Goal: Information Seeking & Learning: Learn about a topic

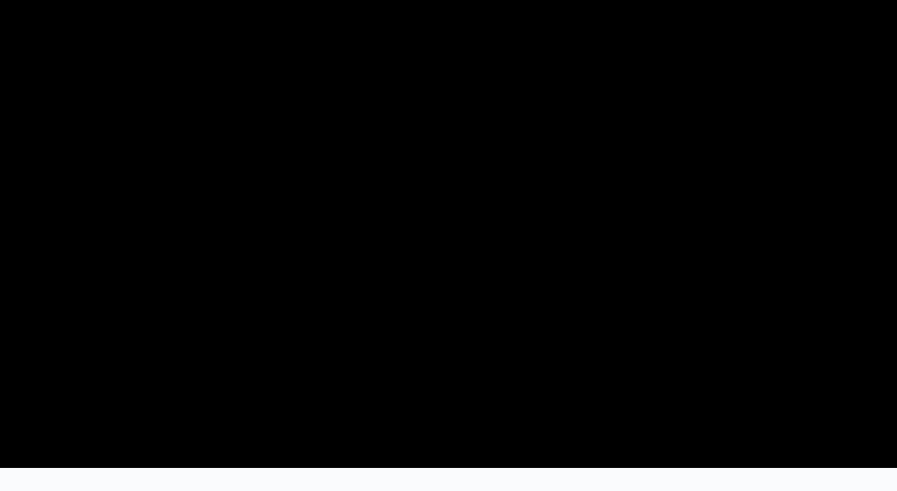
scroll to position [558, 0]
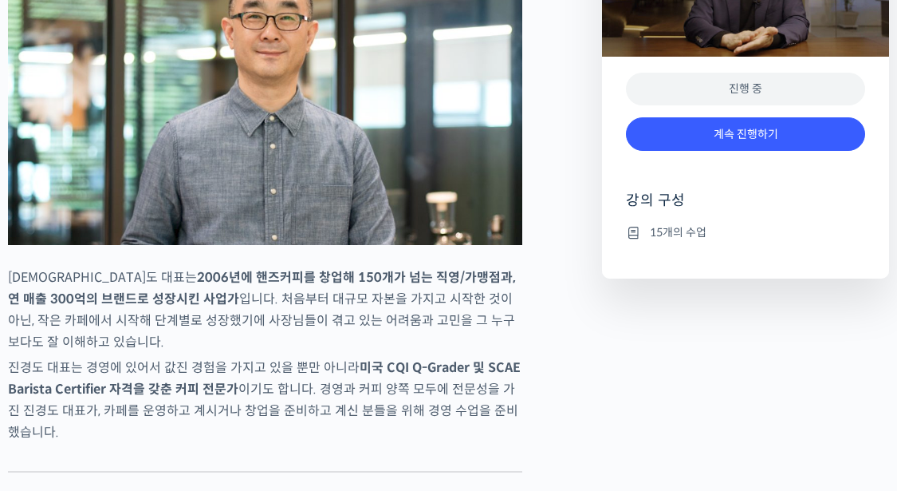
scroll to position [957, 0]
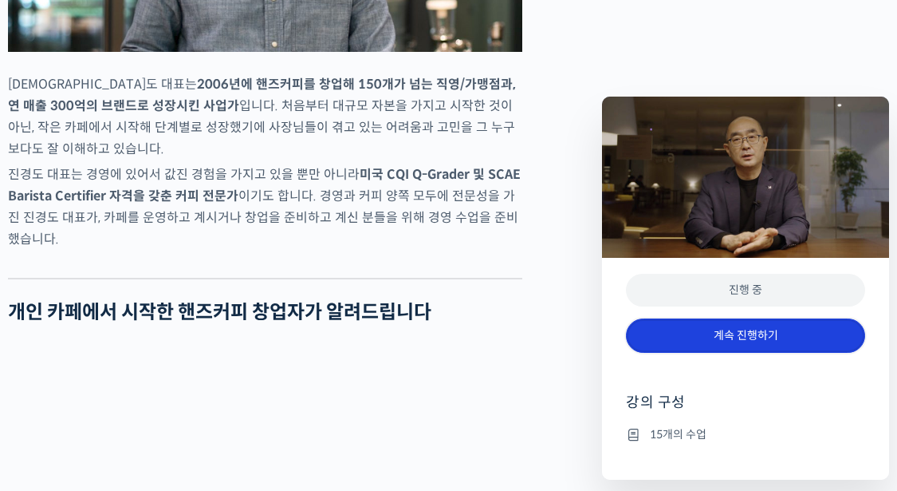
click at [735, 343] on link "계속 진행하기" at bounding box center [745, 335] width 239 height 34
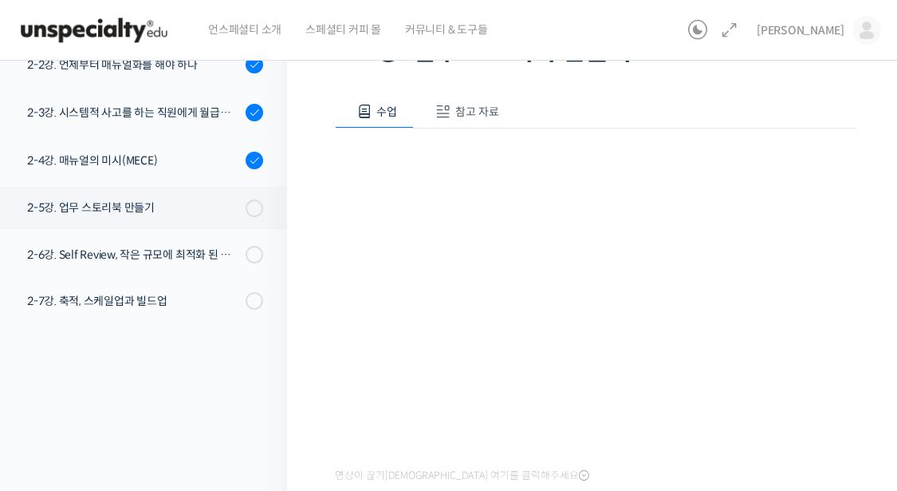
scroll to position [141, 0]
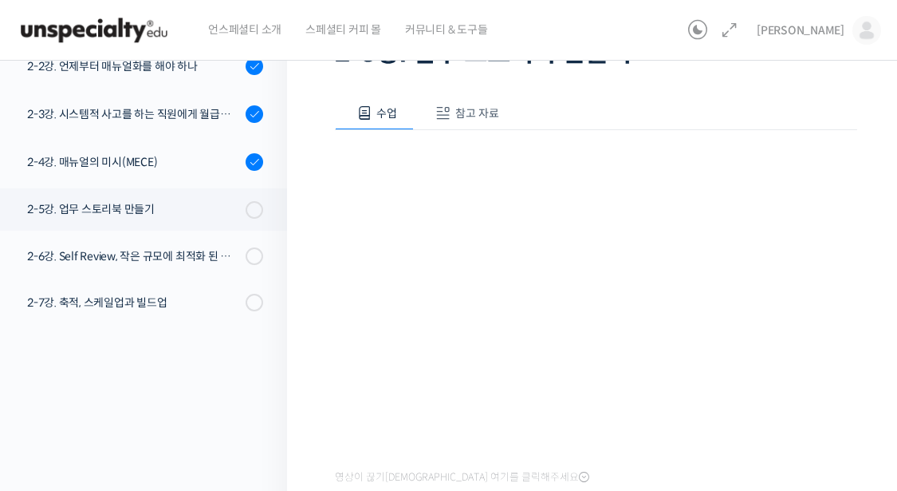
drag, startPoint x: 381, startPoint y: 459, endPoint x: 300, endPoint y: 448, distance: 82.0
click at [300, 448] on div "연 매출 300억 진경도 대표의 카페 사장을 위한 경영 수업 2-5강. 업무 스토리북 만들기 진행 중 수업 13 /…" at bounding box center [596, 280] width 618 height 746
click at [238, 412] on div "강의로 돌아가기 연 매출 300억 진경도 대표의 카페 사장을 위한 경영 수업 80% 진행 최근 활동: [DATE] 1:05 오후 챕터 1. 손…" at bounding box center [139, 280] width 295 height 746
drag, startPoint x: 183, startPoint y: 415, endPoint x: 239, endPoint y: 364, distance: 76.2
click at [183, 415] on div "강의로 돌아가기 연 매출 300억 진경도 대표의 카페 사장을 위한 경영 수업 80% 진행 최근 활동: [DATE] 1:05 오후 챕터 1. 손…" at bounding box center [139, 280] width 295 height 746
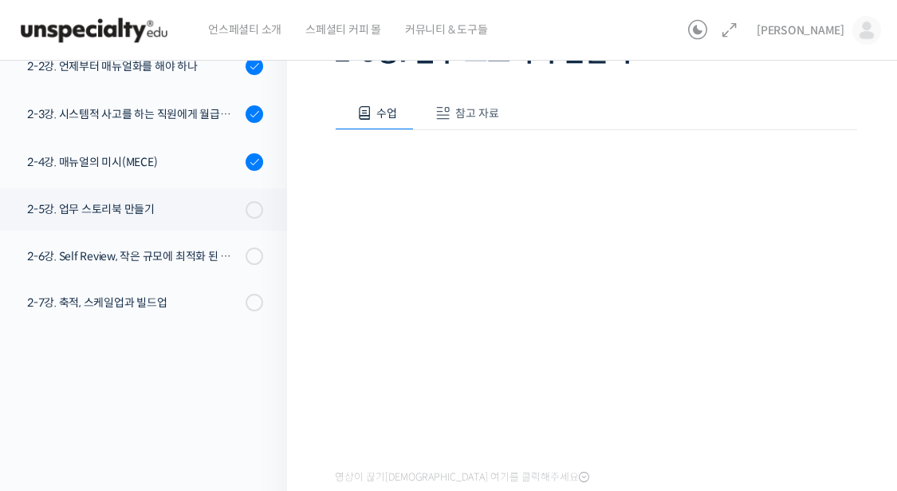
click at [269, 415] on div "강의로 돌아가기 연 매출 300억 진경도 대표의 카페 사장을 위한 경영 수업 80% 진행 최근 활동: [DATE] 1:05 오후 챕터 1. 손…" at bounding box center [139, 280] width 295 height 746
click at [742, 136] on div "영상이 끊기[DEMOGRAPHIC_DATA] 여기를 클릭해주세요" at bounding box center [596, 309] width 522 height 358
click at [193, 412] on div "강의로 돌아가기 연 매출 300억 진경도 대표의 카페 사장을 위한 경영 수업 80% 진행 최근 활동: [DATE] 1:05 오후 챕터 1. 손…" at bounding box center [139, 280] width 295 height 746
click at [275, 412] on div "강의로 돌아가기 연 매출 300억 진경도 대표의 카페 사장을 위한 경영 수업 80% 진행 최근 활동: [DATE] 1:05 오후 챕터 1. 손…" at bounding box center [139, 280] width 295 height 746
drag, startPoint x: 275, startPoint y: 416, endPoint x: 311, endPoint y: 444, distance: 46.0
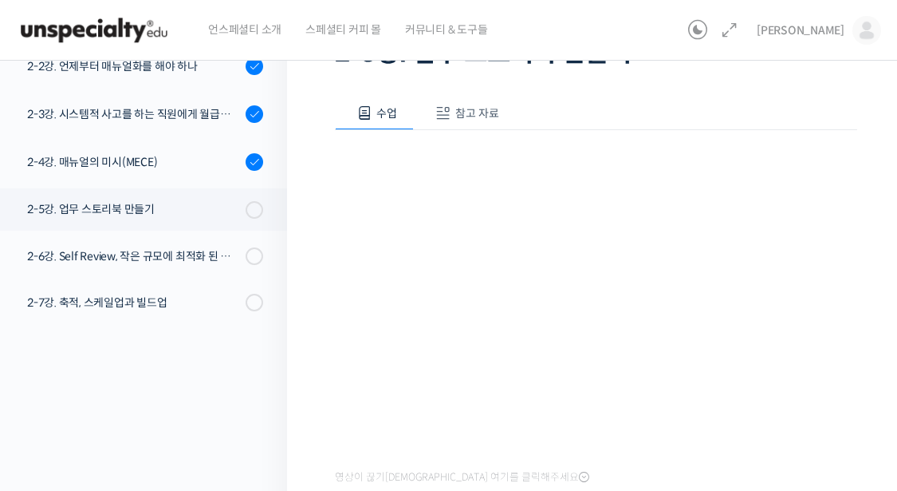
click at [311, 444] on div "연 매출 300억 진경도 대표의 카페 사장을 위한 경영 수업 2-5강. 업무 스토리북 만들기 진행 중 수업 13 /…" at bounding box center [596, 280] width 618 height 746
click at [122, 471] on div "강의로 돌아가기 연 매출 300억 진경도 대표의 카페 사장을 위한 경영 수업 80% 진행 최근 활동: [DATE] 1:05 오후 챕터 1. 손…" at bounding box center [139, 280] width 295 height 746
click at [72, 427] on div "강의로 돌아가기 연 매출 300억 진경도 대표의 카페 사장을 위한 경영 수업 80% 진행 최근 활동: [DATE] 1:05 오후 챕터 1. 손…" at bounding box center [139, 280] width 295 height 746
drag, startPoint x: 64, startPoint y: 422, endPoint x: 656, endPoint y: 109, distance: 669.3
click at [656, 109] on div "수업 참고 자료" at bounding box center [596, 113] width 522 height 33
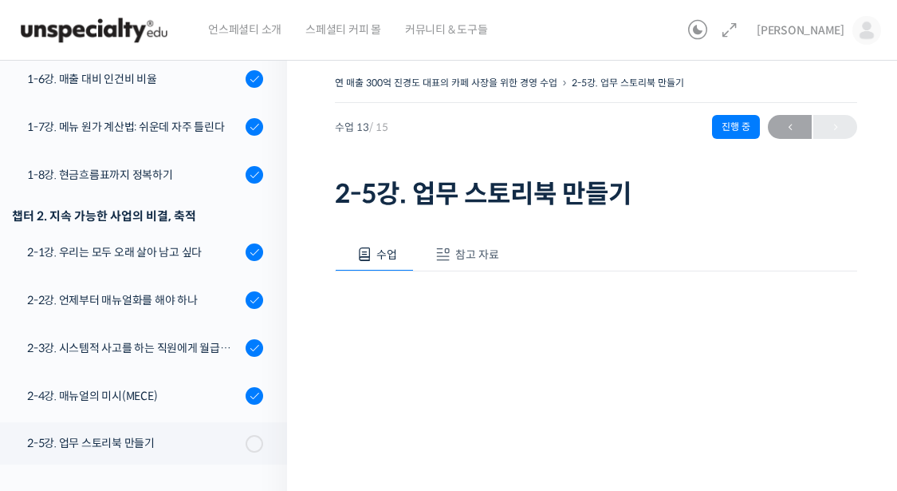
scroll to position [159, 0]
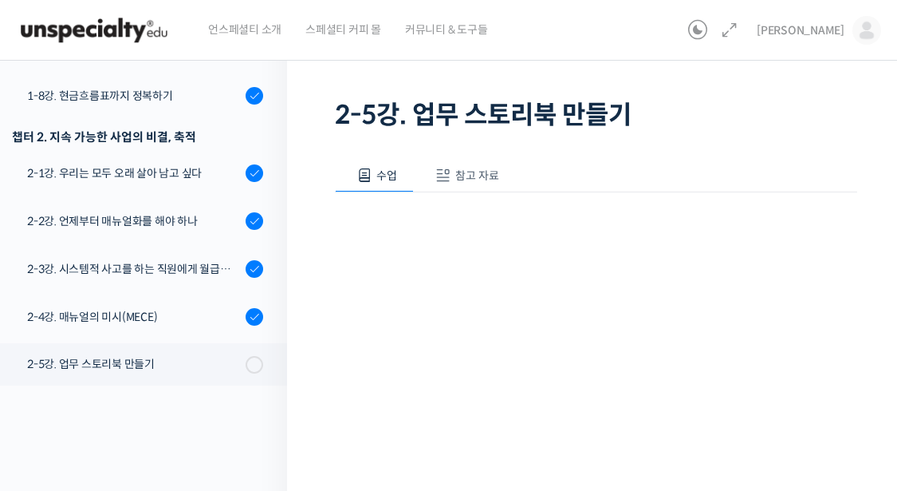
click at [475, 178] on span "참고 자료" at bounding box center [477, 175] width 44 height 14
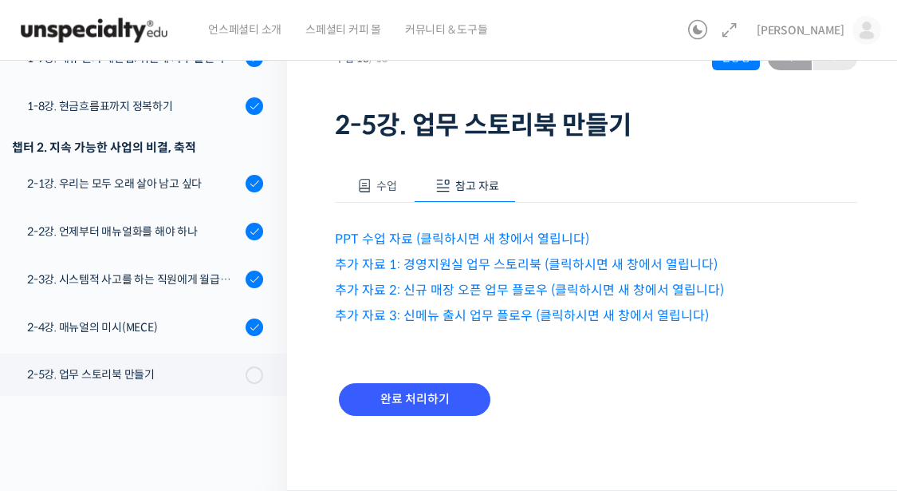
scroll to position [67, 0]
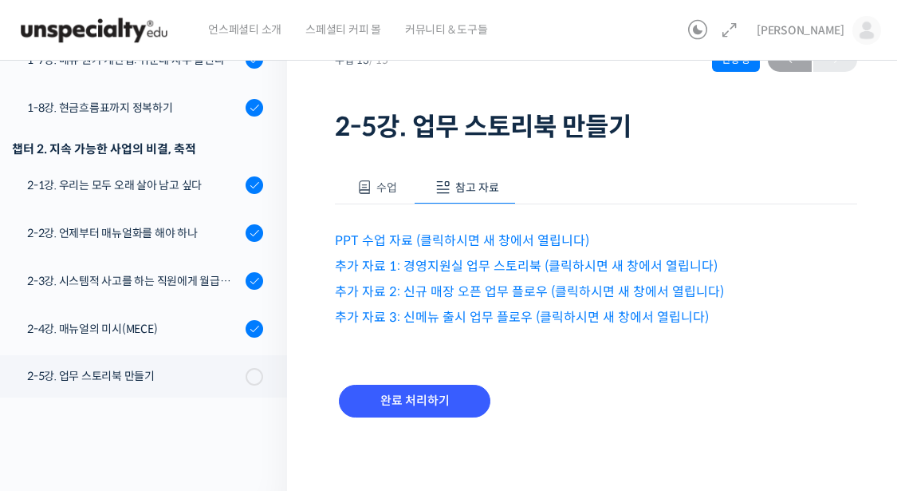
click at [369, 186] on span at bounding box center [365, 187] width 16 height 16
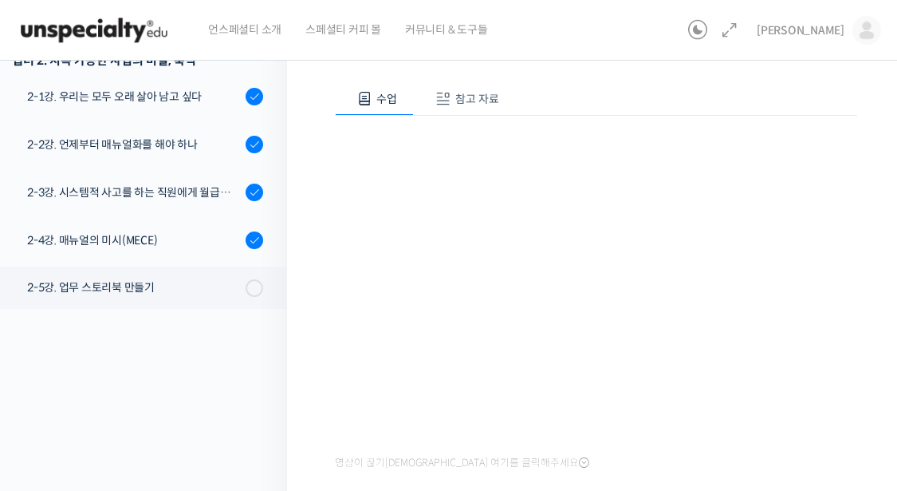
scroll to position [141, 0]
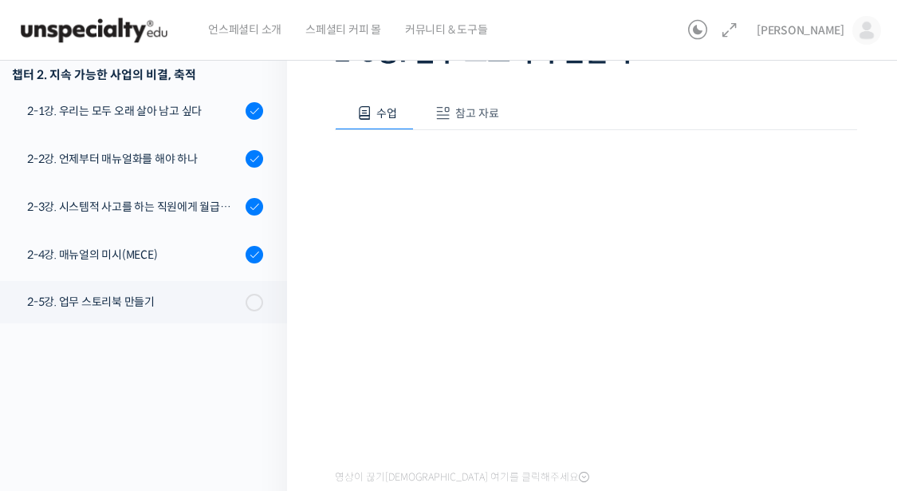
drag, startPoint x: 258, startPoint y: 416, endPoint x: 274, endPoint y: 416, distance: 16.8
click at [258, 416] on div "강의로 돌아가기 연 매출 300억 진경도 대표의 카페 사장을 위한 경영 수업 80% 진행 최근 활동: [DATE] 1:05 오후 챕터 1. 손…" at bounding box center [139, 280] width 295 height 746
click at [305, 421] on div "연 매출 300억 진경도 대표의 카페 사장을 위한 경영 수업 2-5강. 업무 스토리북 만들기 진행 중 수업 13 /…" at bounding box center [596, 280] width 618 height 746
click at [239, 393] on div "강의로 돌아가기 연 매출 300억 진경도 대표의 카페 사장을 위한 경영 수업 80% 진행 최근 활동: [DATE] 1:05 오후 챕터 1. 손…" at bounding box center [139, 280] width 295 height 746
drag, startPoint x: 215, startPoint y: 403, endPoint x: 334, endPoint y: 407, distance: 119.7
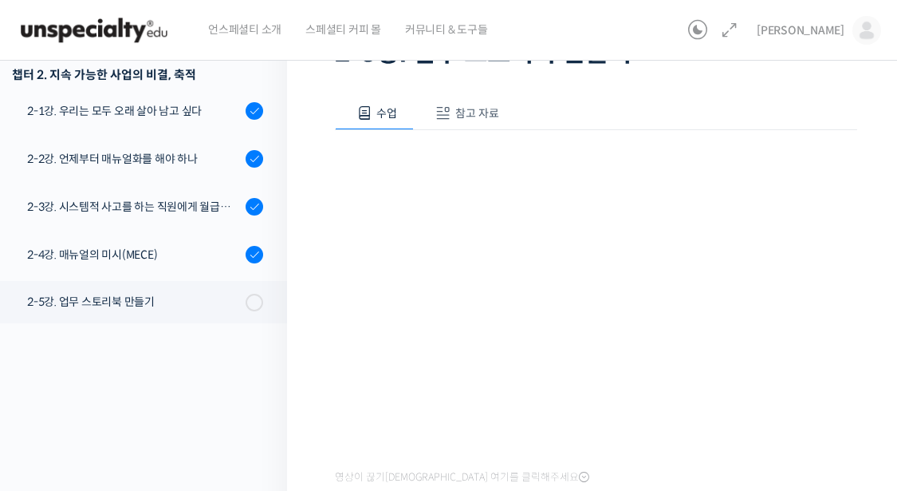
click at [215, 403] on div "강의로 돌아가기 연 매출 300억 진경도 대표의 카페 사장을 위한 경영 수업 80% 진행 최근 활동: [DATE] 1:05 오후 챕터 1. 손…" at bounding box center [139, 280] width 295 height 746
click at [187, 456] on div "강의로 돌아가기 연 매출 300억 진경도 대표의 카페 사장을 위한 경영 수업 80% 진행 최근 활동: [DATE] 1:05 오후 챕터 1. 손…" at bounding box center [139, 280] width 295 height 746
click at [285, 420] on div "강의로 돌아가기 연 매출 300억 진경도 대표의 카페 사장을 위한 경영 수업 80% 진행 최근 활동: [DATE] 1:05 오후 챕터 1. 손…" at bounding box center [139, 280] width 295 height 746
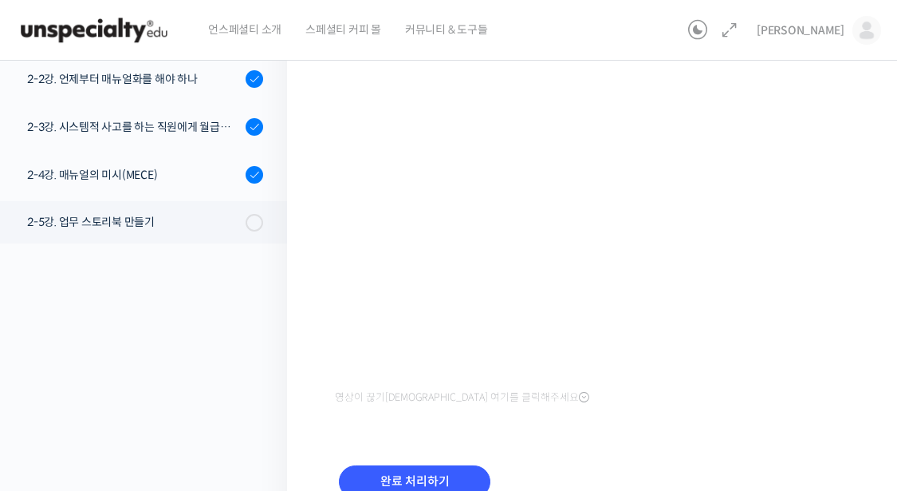
click at [443, 439] on div "수업 참고 자료 영상이 끊기[DEMOGRAPHIC_DATA]를 클릭해주세요 PPT 수업 자료 (클릭하시면 새 창에서 열립니다) 추가 자료 1:…" at bounding box center [596, 266] width 522 height 547
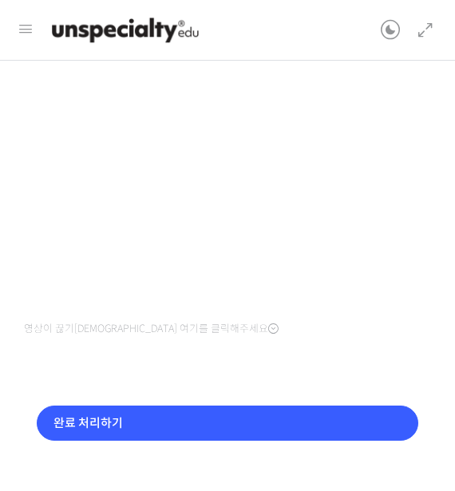
click at [396, 461] on div "완료 처리하기" at bounding box center [227, 435] width 407 height 87
drag, startPoint x: 396, startPoint y: 461, endPoint x: 301, endPoint y: 348, distance: 148.3
click at [301, 348] on div "수업 참고 자료 영상이 끊기[DEMOGRAPHIC_DATA]를 클릭해주세요 PPT 수업 자료 (클릭하시면 새 창에서 열립니다) 추가 자료 1:…" at bounding box center [227, 240] width 407 height 502
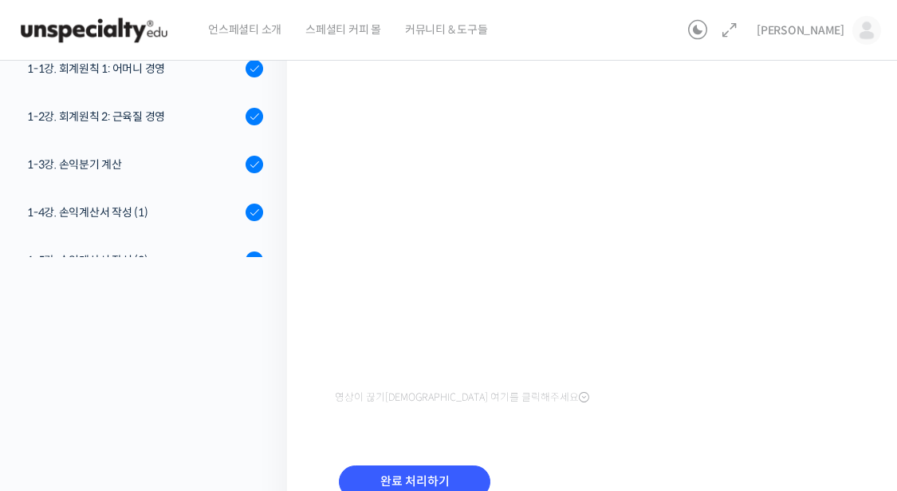
scroll to position [450, 0]
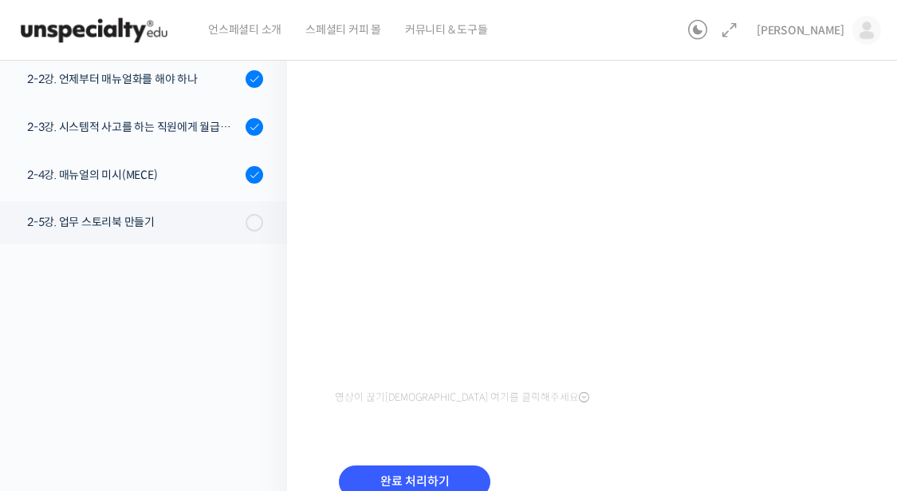
click at [608, 448] on div "완료 처리하기" at bounding box center [596, 494] width 522 height 92
click at [234, 391] on div "강의로 돌아가기 연 매출 300억 진경도 대표의 카페 사장을 위한 경영 수업 80% 진행 최근 활동: 2025년 08월 29일 1:05 오후 …" at bounding box center [139, 200] width 295 height 746
click at [209, 359] on div "강의로 돌아가기 연 매출 300억 진경도 대표의 카페 사장을 위한 경영 수업 80% 진행 최근 활동: 2025년 08월 29일 1:05 오후 …" at bounding box center [139, 200] width 295 height 746
click at [469, 426] on div "수업 참고 자료 영상이 끊기신다면 여기를 클릭해주세요 PPT 수업 자료 (클릭하시면 새 창에서 열립니다) 추가 자료 1: 경영지원실 업무 스토…" at bounding box center [596, 266] width 522 height 547
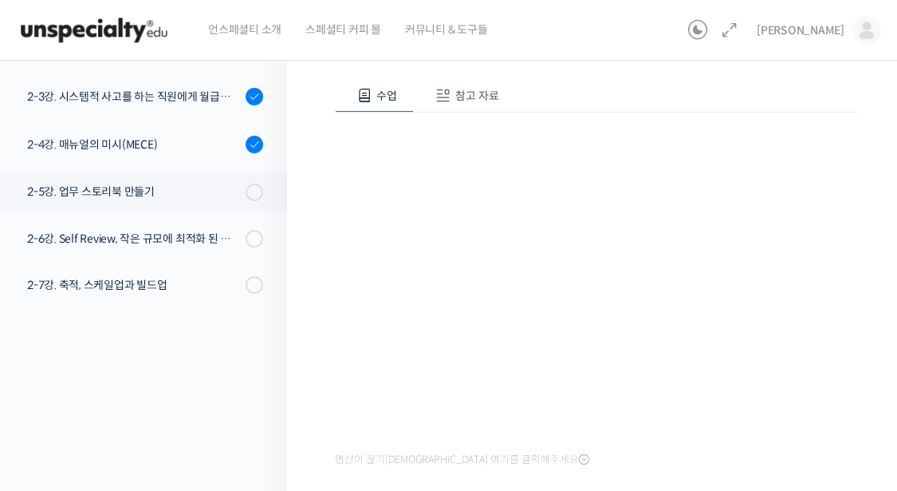
scroll to position [301, 0]
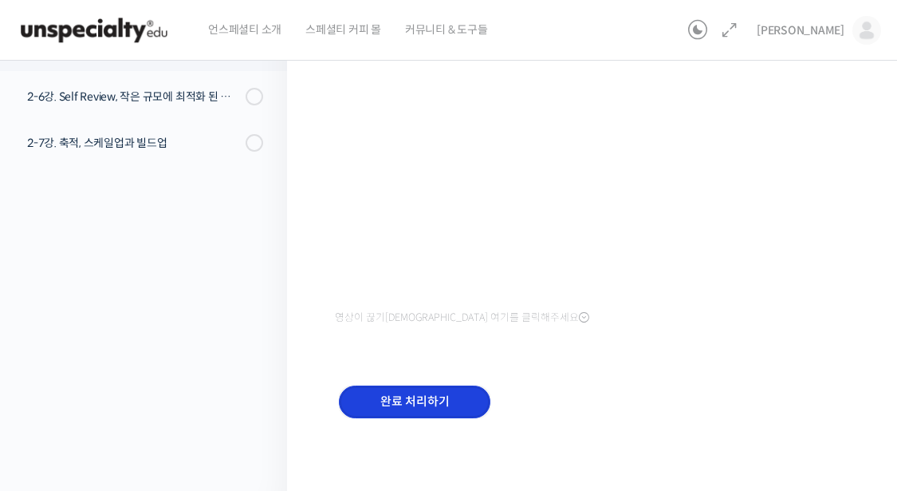
click at [442, 400] on input "완료 처리하기" at bounding box center [415, 401] width 152 height 33
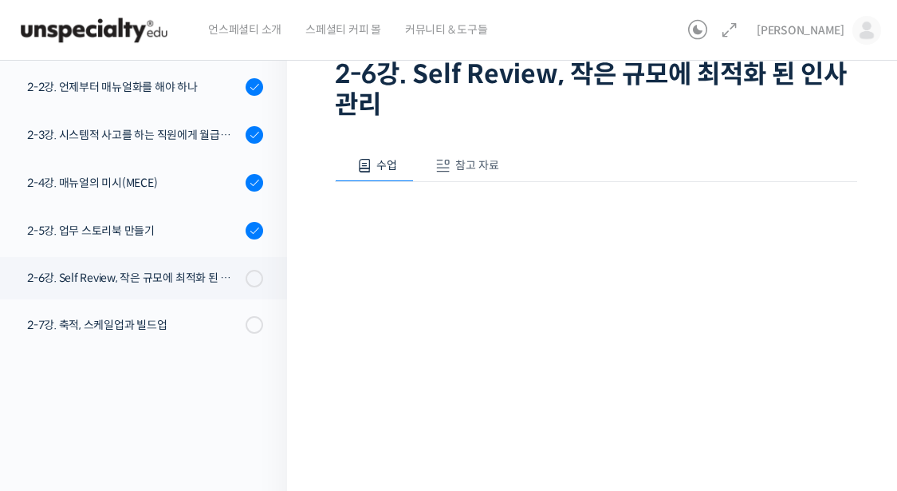
scroll to position [239, 0]
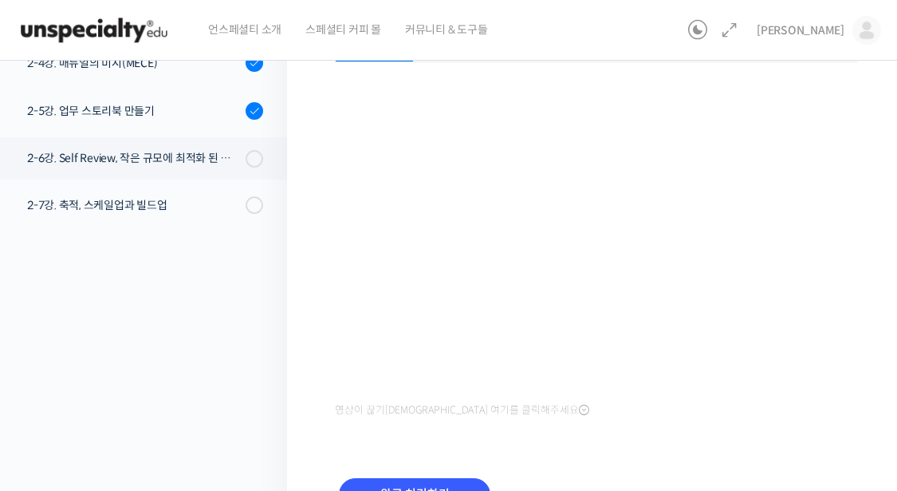
click at [223, 330] on div "강의로 돌아가기 연 매출 300억 진경도 대표의 카페 사장을 위한 경영 수업 86% 진행 최근 활동: [DATE] 7:19 오전 챕터 1. 손…" at bounding box center [139, 197] width 295 height 777
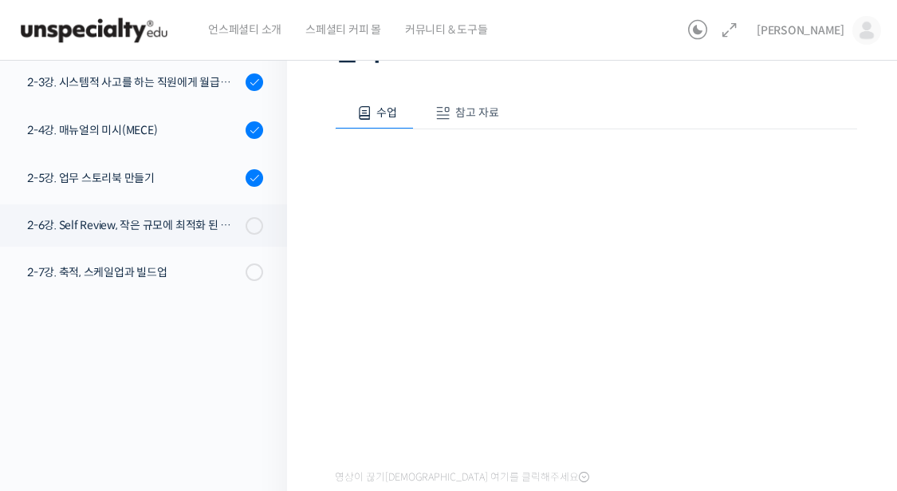
scroll to position [332, 0]
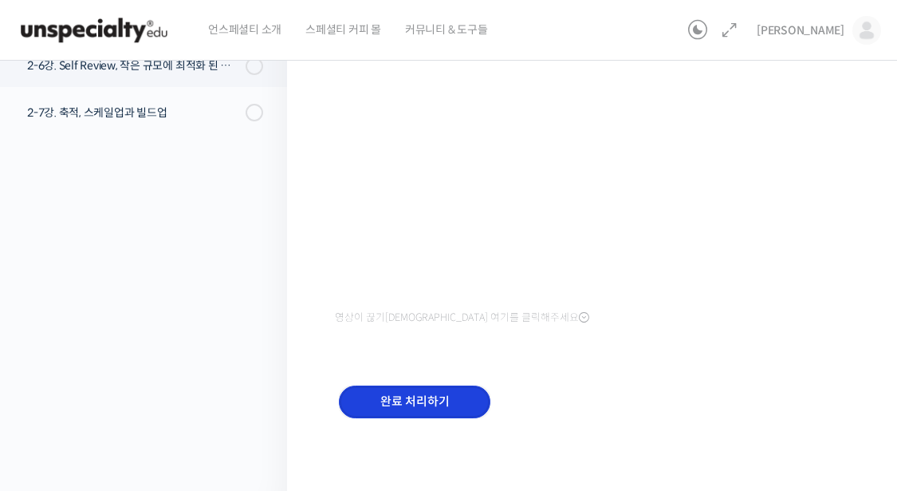
click at [403, 392] on input "완료 처리하기" at bounding box center [415, 401] width 152 height 33
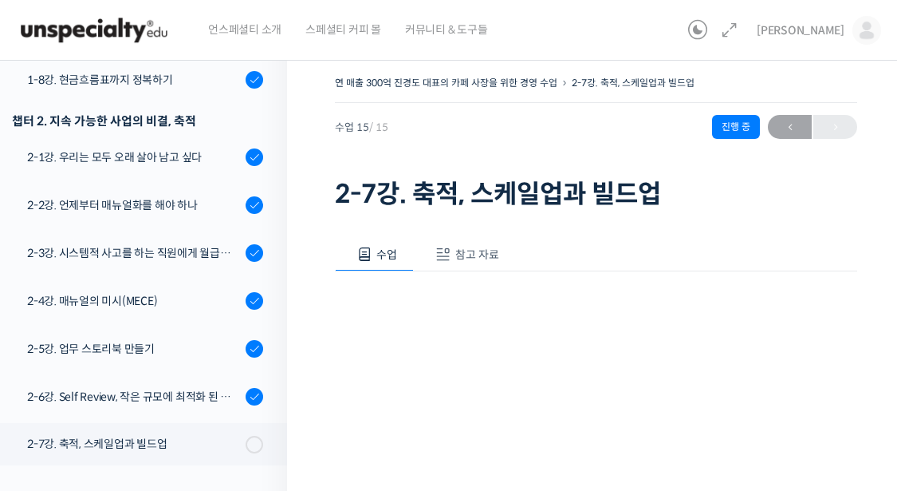
click at [345, 175] on div "연 매출 300억 진경도 대표의 카페 사장을 위한 경영 수업 2-7강. 축적, 스케일업과 빌드업 진행 중 수업…" at bounding box center [596, 143] width 522 height 142
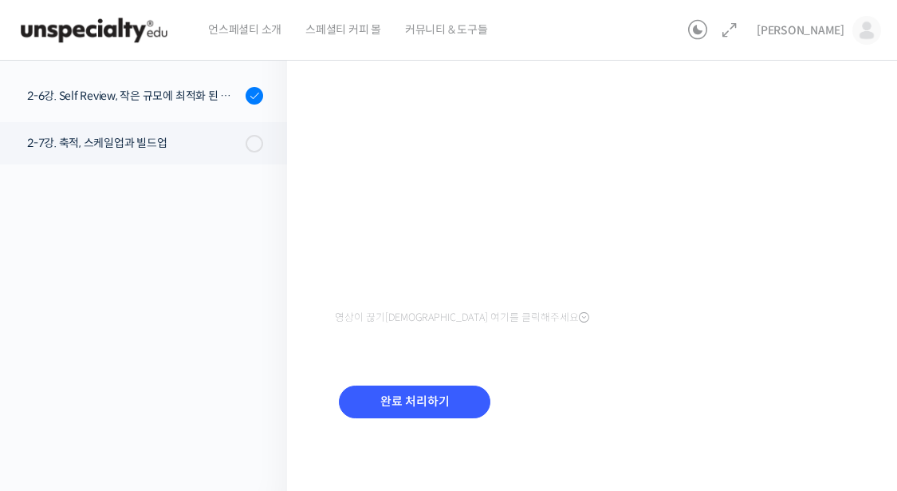
scroll to position [61, 0]
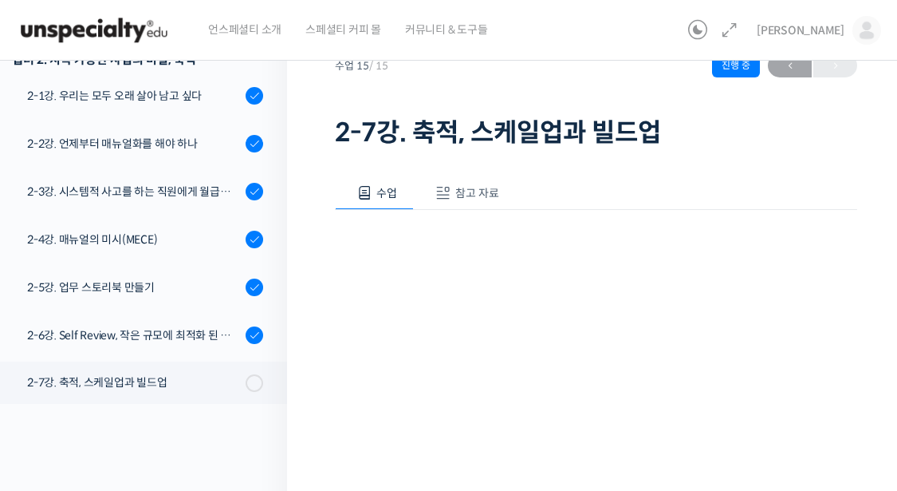
click at [858, 157] on div "연 매출 300억 진경도 대표의 카페 사장을 위한 경영 수업 2-7강. 축적, 스케일업과 빌드업 진행 중 수업…" at bounding box center [596, 359] width 618 height 746
